Goal: Book appointment/travel/reservation

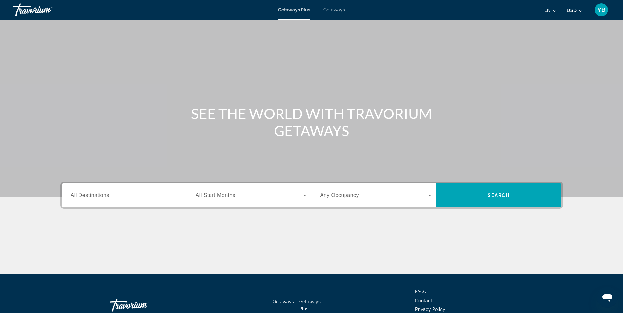
click at [103, 194] on span "All Destinations" at bounding box center [90, 195] width 39 height 6
click at [103, 194] on input "Destination All Destinations" at bounding box center [126, 196] width 111 height 8
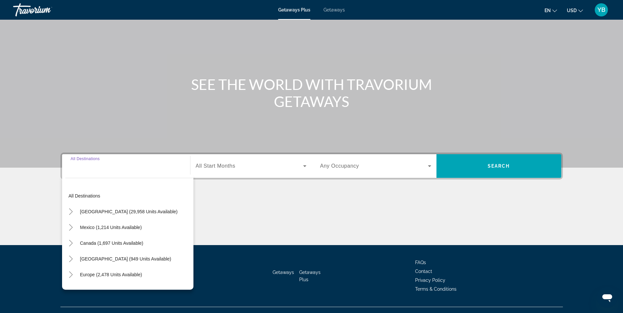
scroll to position [42, 0]
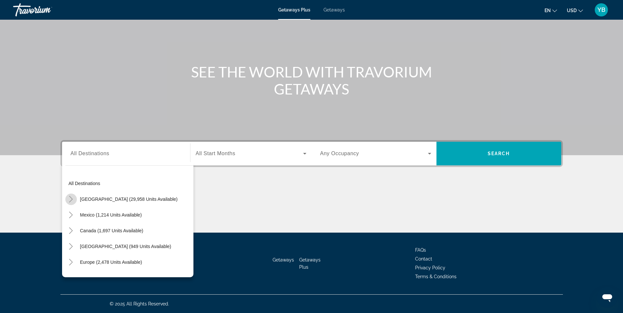
click at [75, 197] on mat-icon "Toggle United States (29,958 units available)" at bounding box center [70, 199] width 11 height 11
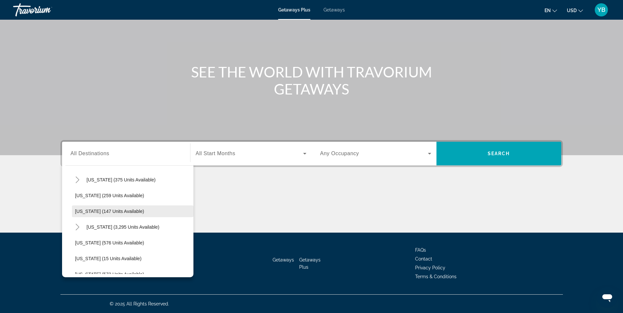
scroll to position [545, 0]
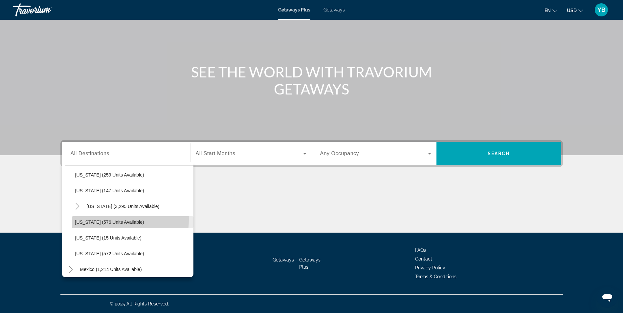
click at [91, 220] on span "[US_STATE] (576 units available)" at bounding box center [109, 222] width 69 height 5
type input "**********"
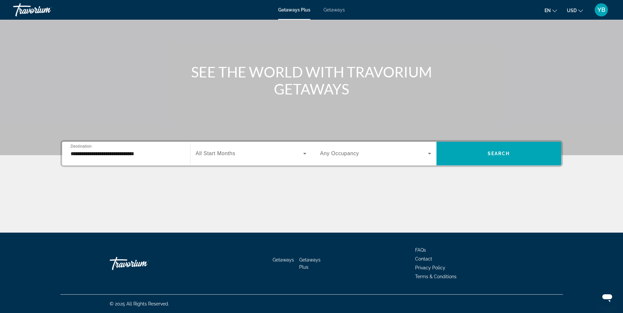
click at [225, 151] on span "All Start Months" at bounding box center [216, 154] width 40 height 6
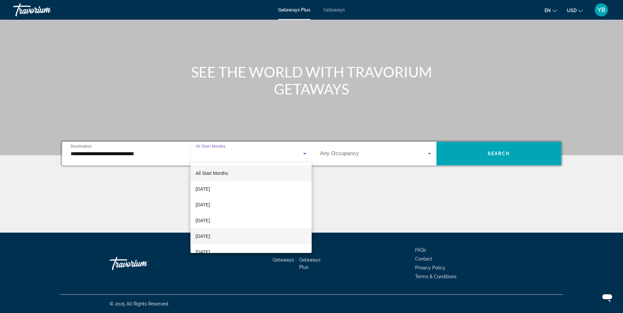
click at [209, 234] on span "[DATE]" at bounding box center [203, 237] width 14 height 8
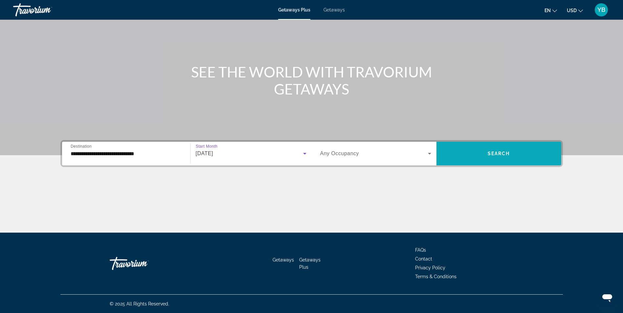
click at [481, 152] on span "Search widget" at bounding box center [499, 154] width 125 height 16
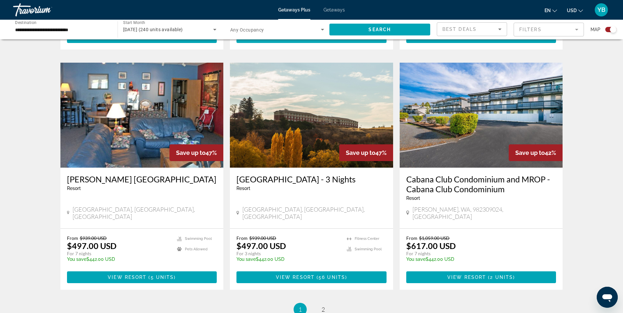
scroll to position [920, 0]
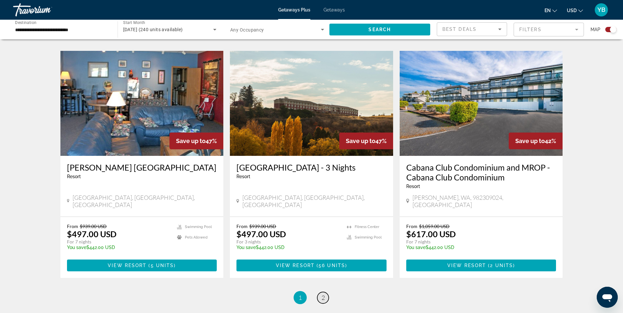
click at [322, 294] on span "2" at bounding box center [323, 297] width 3 height 7
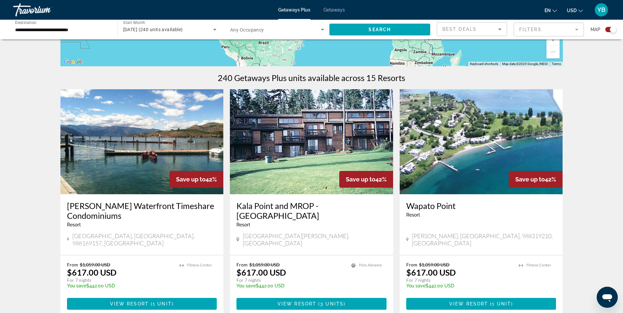
scroll to position [230, 0]
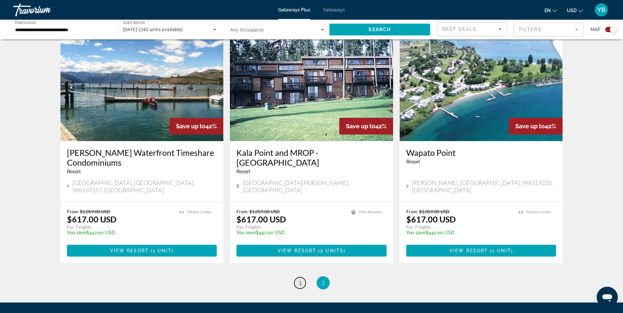
click at [301, 280] on span "1" at bounding box center [300, 283] width 3 height 7
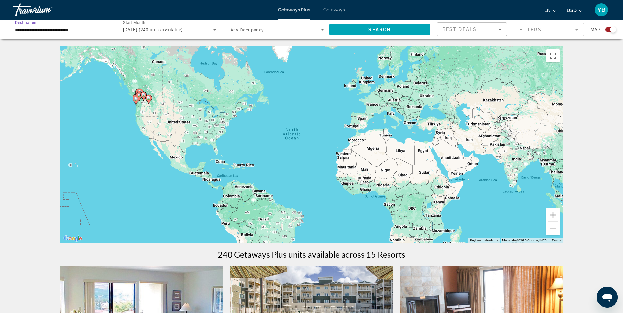
click at [44, 26] on input "**********" at bounding box center [62, 30] width 94 height 8
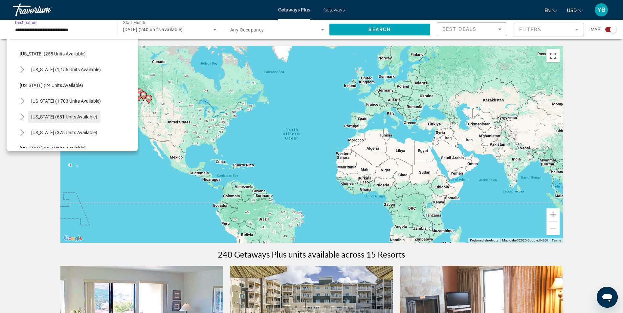
scroll to position [412, 0]
click at [33, 85] on span "[US_STATE] (258 units available)" at bounding box center [53, 86] width 66 height 5
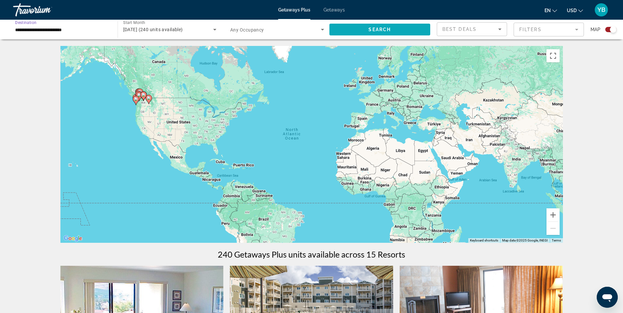
click at [362, 25] on span "Search widget" at bounding box center [379, 30] width 101 height 16
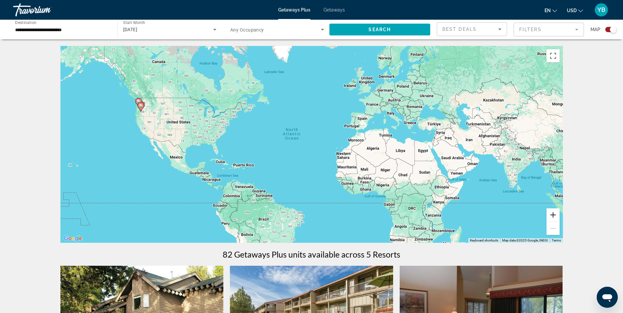
click at [556, 216] on button "Zoom in" at bounding box center [553, 215] width 13 height 13
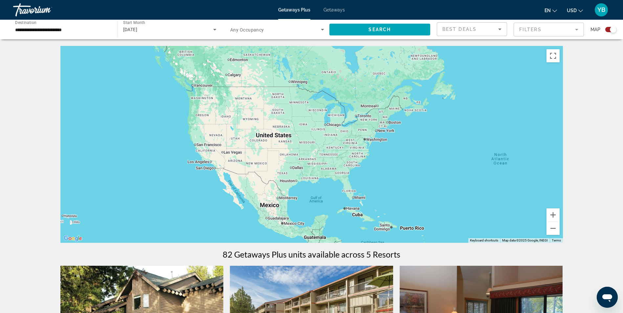
drag, startPoint x: 222, startPoint y: 158, endPoint x: 456, endPoint y: 201, distance: 237.1
click at [455, 201] on div "Main content" at bounding box center [311, 144] width 503 height 197
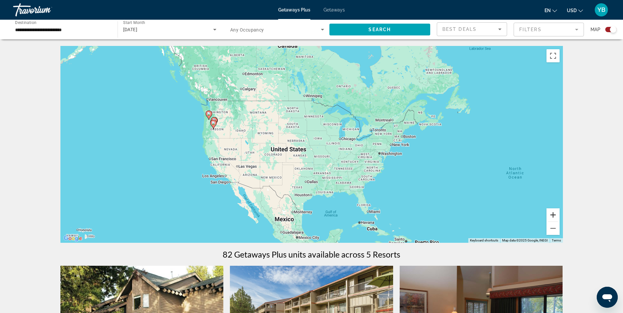
click at [556, 214] on button "Zoom in" at bounding box center [553, 215] width 13 height 13
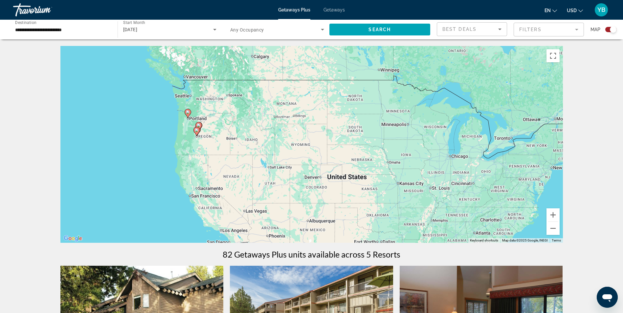
drag, startPoint x: 73, startPoint y: 148, endPoint x: 169, endPoint y: 186, distance: 103.3
click at [169, 186] on div "To activate drag with keyboard, press Alt + Enter. Once in keyboard drag state,…" at bounding box center [311, 144] width 503 height 197
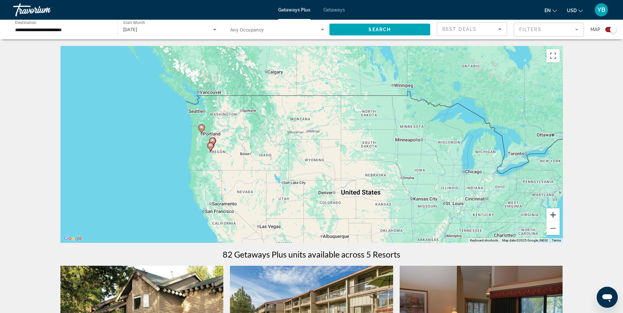
click at [554, 214] on button "Zoom in" at bounding box center [553, 215] width 13 height 13
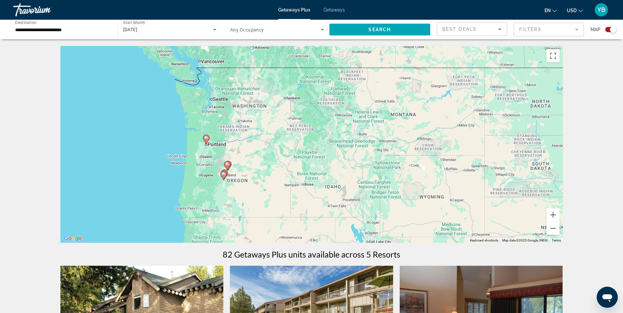
drag, startPoint x: 65, startPoint y: 142, endPoint x: 179, endPoint y: 163, distance: 116.3
click at [179, 163] on div "To activate drag with keyboard, press Alt + Enter. Once in keyboard drag state,…" at bounding box center [311, 144] width 503 height 197
click at [557, 217] on button "Zoom in" at bounding box center [553, 215] width 13 height 13
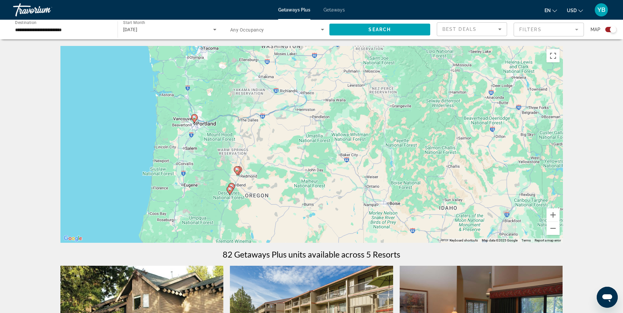
drag, startPoint x: 109, startPoint y: 154, endPoint x: 204, endPoint y: 133, distance: 98.0
click at [204, 133] on div "To activate drag with keyboard, press Alt + Enter. Once in keyboard drag state,…" at bounding box center [311, 144] width 503 height 197
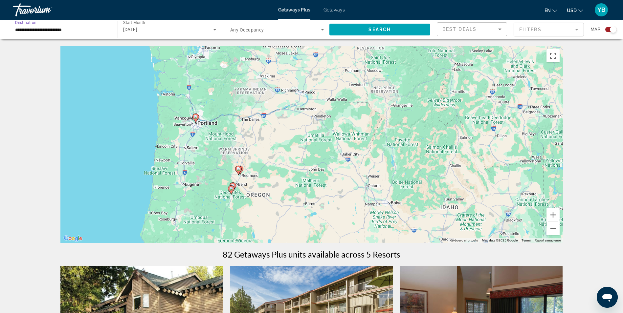
click at [48, 27] on input "**********" at bounding box center [62, 30] width 94 height 8
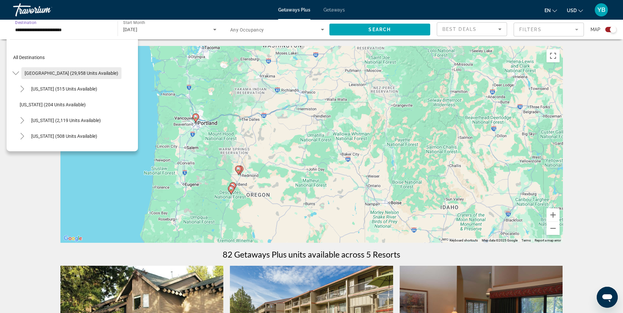
click at [27, 70] on span "Search widget" at bounding box center [71, 73] width 100 height 16
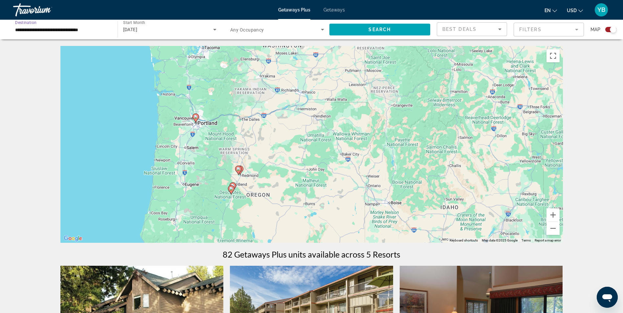
click at [45, 28] on input "**********" at bounding box center [62, 30] width 94 height 8
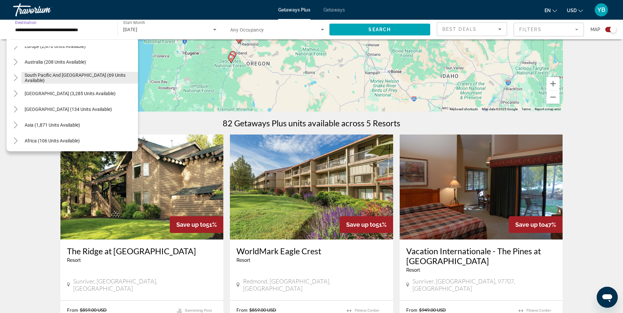
scroll to position [706, 0]
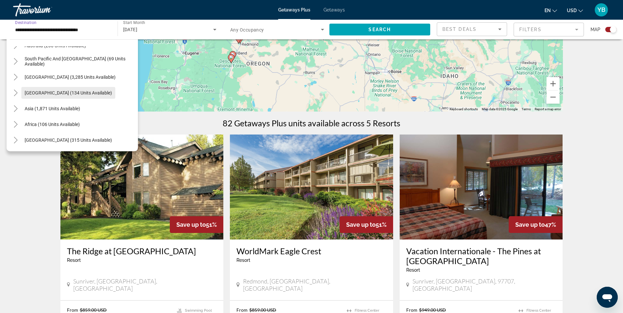
click at [56, 94] on span "[GEOGRAPHIC_DATA] (134 units available)" at bounding box center [68, 92] width 87 height 5
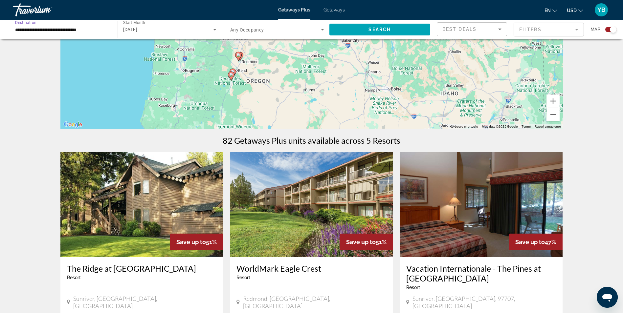
scroll to position [99, 0]
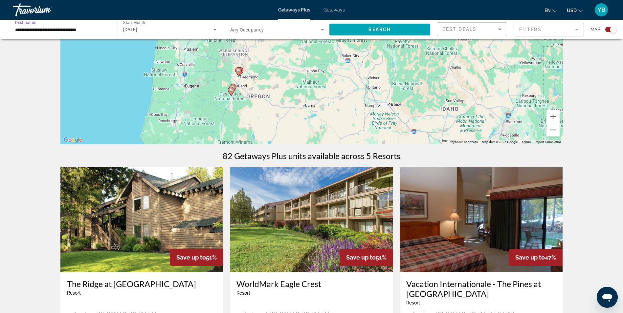
click at [48, 29] on input "**********" at bounding box center [62, 30] width 94 height 8
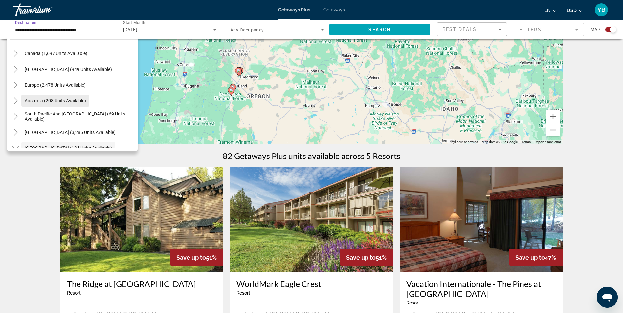
scroll to position [636, 0]
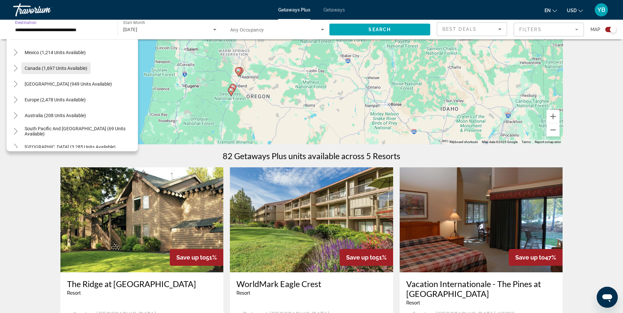
click at [52, 69] on span "Canada (1,697 units available)" at bounding box center [56, 68] width 63 height 5
type input "**********"
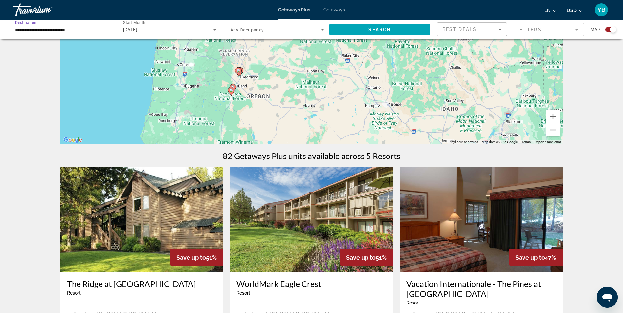
drag, startPoint x: 356, startPoint y: 29, endPoint x: 356, endPoint y: 39, distance: 10.2
click at [356, 29] on span "Search widget" at bounding box center [379, 30] width 101 height 16
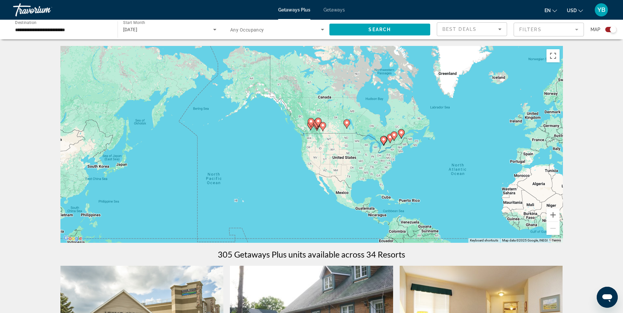
click at [319, 146] on div "To activate drag with keyboard, press Alt + Enter. Once in keyboard drag state,…" at bounding box center [311, 144] width 503 height 197
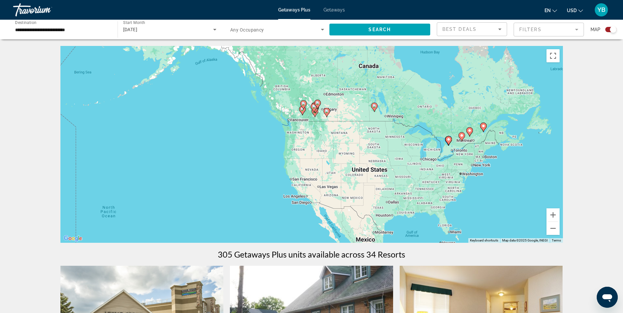
click at [314, 139] on div "To activate drag with keyboard, press Alt + Enter. Once in keyboard drag state,…" at bounding box center [311, 144] width 503 height 197
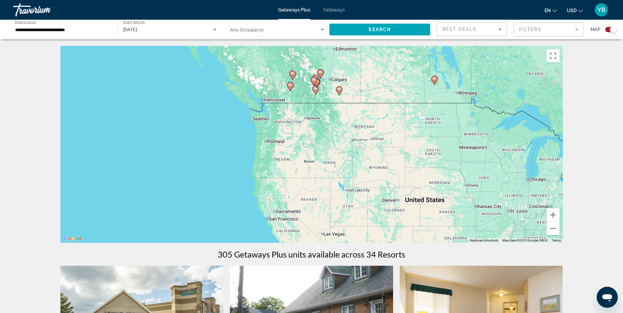
click at [299, 121] on div "To activate drag with keyboard, press Alt + Enter. Once in keyboard drag state,…" at bounding box center [311, 144] width 503 height 197
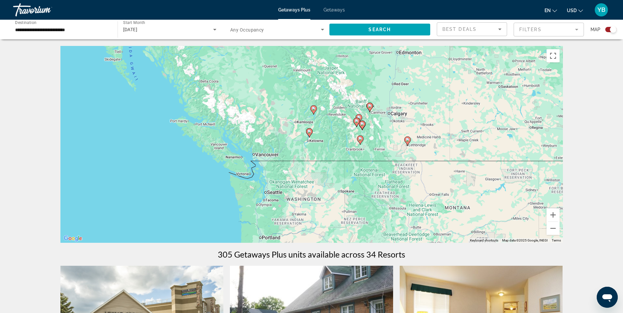
drag, startPoint x: 288, startPoint y: 97, endPoint x: 316, endPoint y: 173, distance: 80.6
click at [316, 173] on div "To activate drag with keyboard, press Alt + Enter. Once in keyboard drag state,…" at bounding box center [311, 144] width 503 height 197
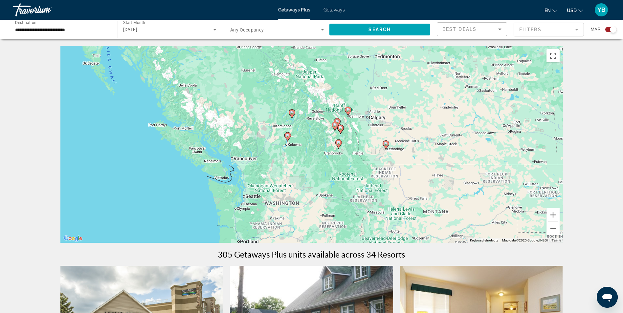
drag, startPoint x: 284, startPoint y: 161, endPoint x: 259, endPoint y: 164, distance: 24.8
click at [259, 165] on div "To activate drag with keyboard, press Alt + Enter. Once in keyboard drag state,…" at bounding box center [311, 144] width 503 height 197
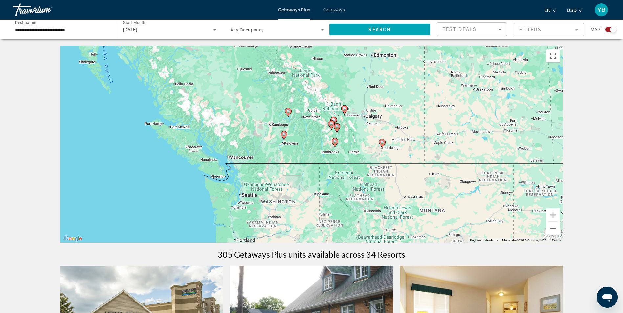
click at [298, 146] on div "To activate drag with keyboard, press Alt + Enter. Once in keyboard drag state,…" at bounding box center [311, 144] width 503 height 197
click at [297, 146] on div "To activate drag with keyboard, press Alt + Enter. Once in keyboard drag state,…" at bounding box center [311, 144] width 503 height 197
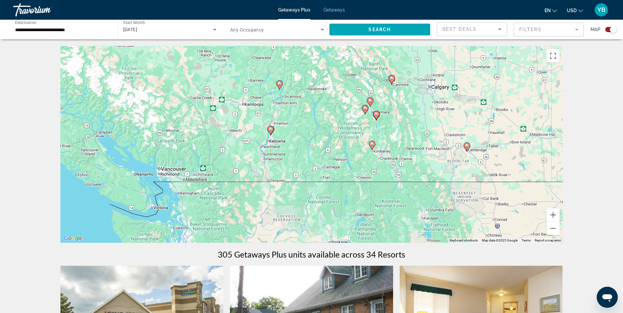
click at [297, 136] on div "To activate drag with keyboard, press Alt + Enter. Once in keyboard drag state,…" at bounding box center [311, 144] width 503 height 197
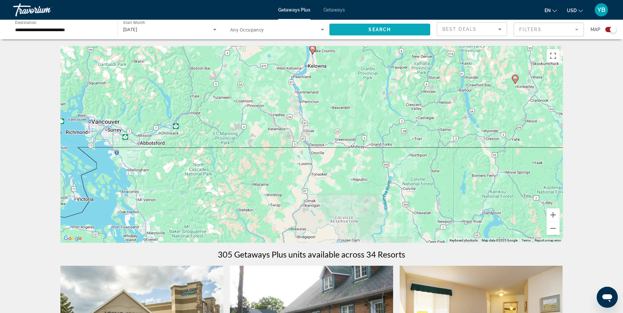
drag, startPoint x: 315, startPoint y: 110, endPoint x: 383, endPoint y: 32, distance: 104.1
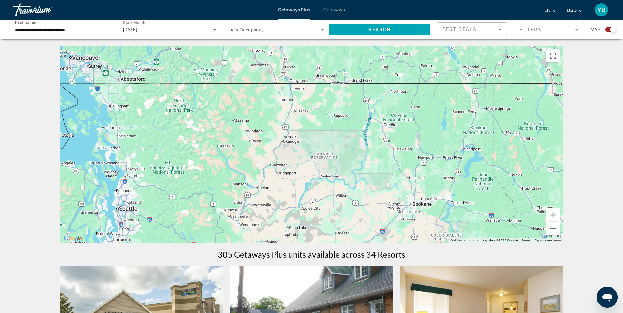
drag, startPoint x: 325, startPoint y: 87, endPoint x: 307, endPoint y: 21, distance: 67.8
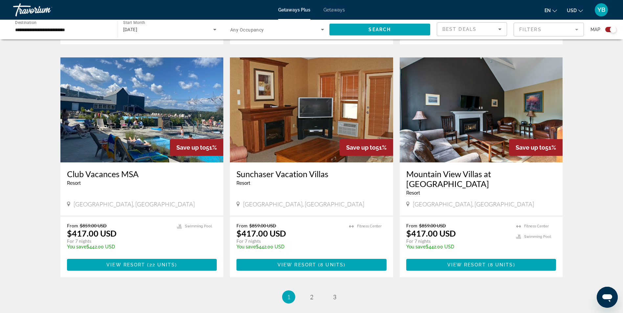
scroll to position [920, 0]
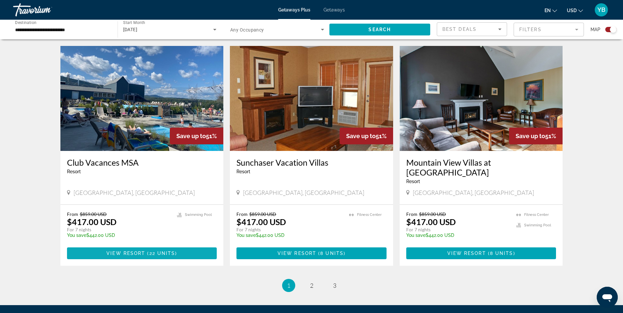
click at [174, 251] on span "22 units" at bounding box center [162, 253] width 26 height 5
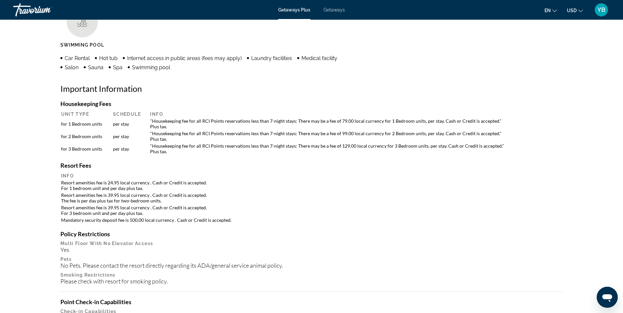
scroll to position [460, 0]
